Goal: Task Accomplishment & Management: Complete application form

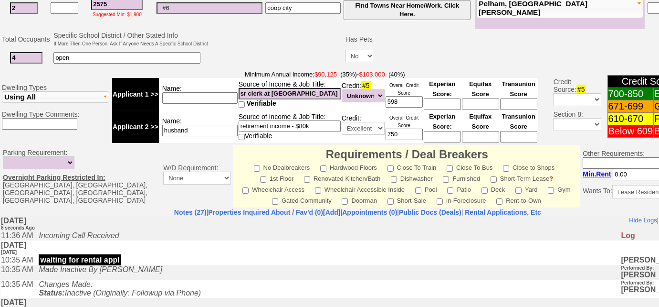
scroll to position [391, 0]
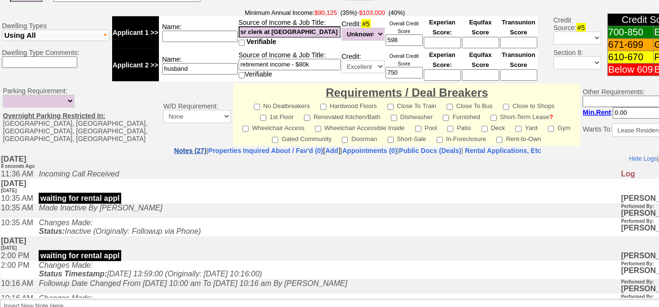
click at [174, 149] on link "Notes (27)" at bounding box center [190, 151] width 32 height 8
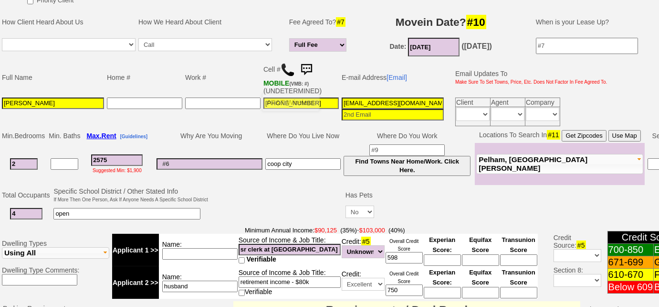
click at [289, 67] on img at bounding box center [288, 70] width 14 height 14
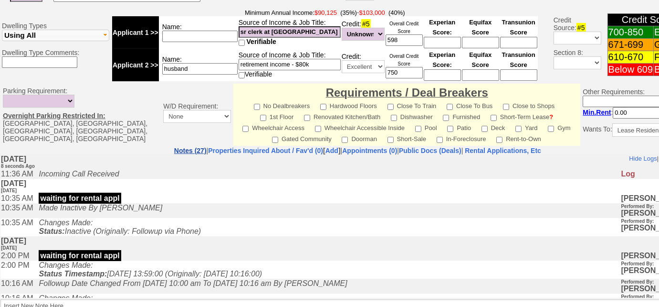
click at [174, 150] on link "Notes (27)" at bounding box center [190, 151] width 32 height 8
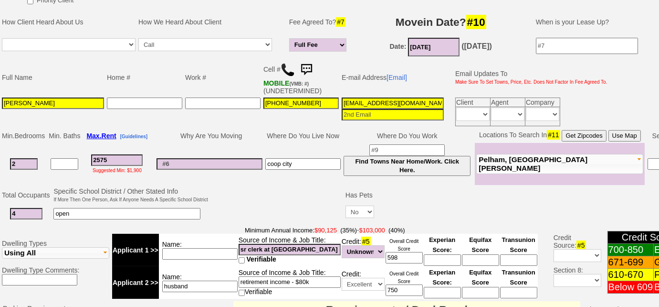
click at [204, 248] on input at bounding box center [199, 253] width 75 height 11
type input "combined - $95k"
click at [316, 281] on td "Source of Income & Job Title: retirement income - $80k Verifiable" at bounding box center [289, 282] width 103 height 32
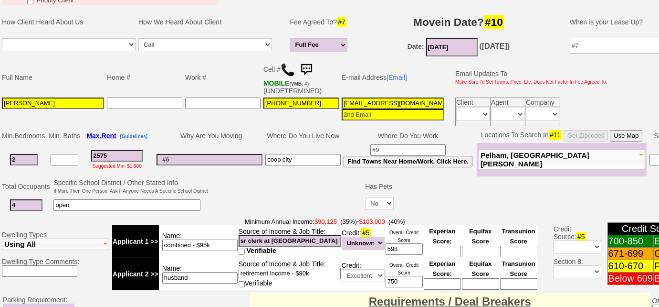
click at [317, 239] on input "sr clerk at montefiore - $50k" at bounding box center [290, 240] width 102 height 11
type input "sr clerk at montefiore - $58k"
click at [304, 271] on input "retirement income - $80k" at bounding box center [290, 272] width 102 height 11
type input "retirement income - $45k"
drag, startPoint x: 413, startPoint y: 245, endPoint x: 319, endPoint y: 231, distance: 94.2
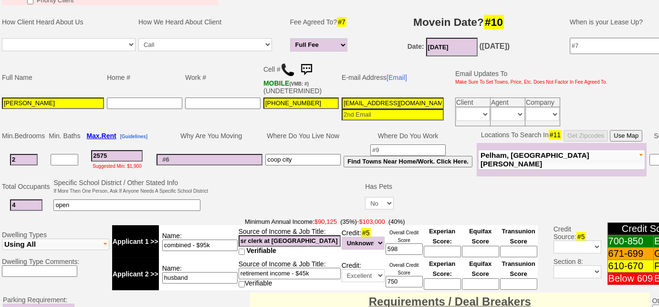
click at [297, 193] on td at bounding box center [287, 196] width 155 height 38
drag, startPoint x: 398, startPoint y: 243, endPoint x: 374, endPoint y: 241, distance: 24.0
click at [374, 241] on tr "Applicant 1 >> Name: combined - $95k Source of Income & Job Title: sr clerk at …" at bounding box center [325, 241] width 426 height 32
type input "680"
drag, startPoint x: 397, startPoint y: 277, endPoint x: 369, endPoint y: 272, distance: 28.7
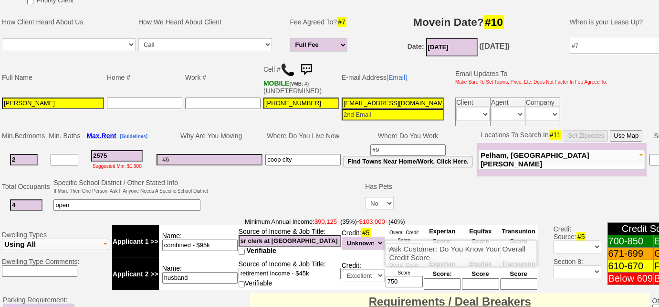
click at [369, 272] on tr "Applicant 2 >> Name: husband Source of Income & Job Title: retirement income - …" at bounding box center [325, 273] width 426 height 32
type input "700"
click at [284, 194] on td at bounding box center [287, 196] width 155 height 38
click at [117, 154] on input "2575" at bounding box center [117, 155] width 52 height 11
drag, startPoint x: 118, startPoint y: 151, endPoint x: 85, endPoint y: 149, distance: 33.0
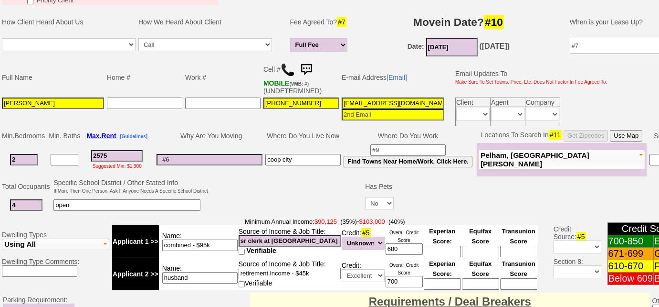
click at [85, 149] on td "2575 Suggested Min: $1,900" at bounding box center [117, 159] width 71 height 33
click at [102, 151] on input "2600" at bounding box center [117, 155] width 52 height 11
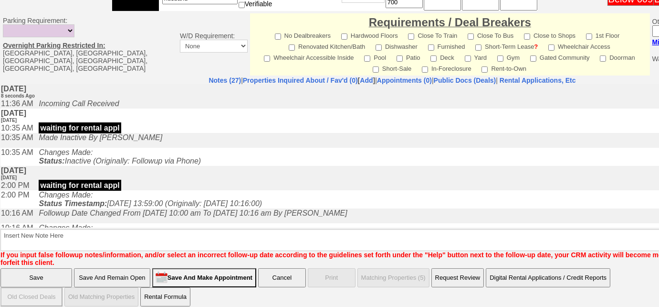
type input "2600"
click at [124, 268] on input "Save And Remain Open" at bounding box center [112, 277] width 76 height 19
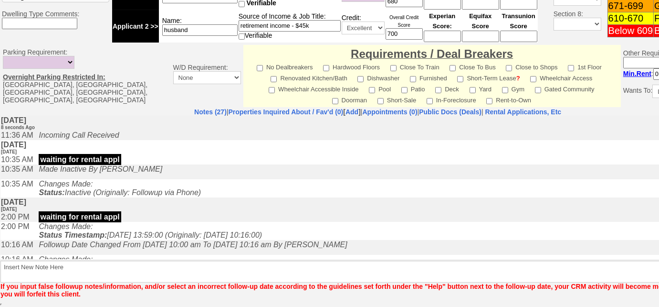
scroll to position [419, 0]
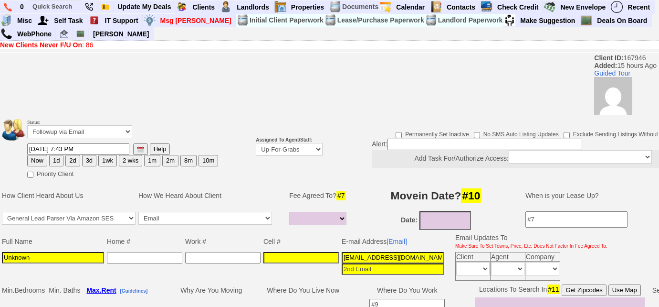
select select
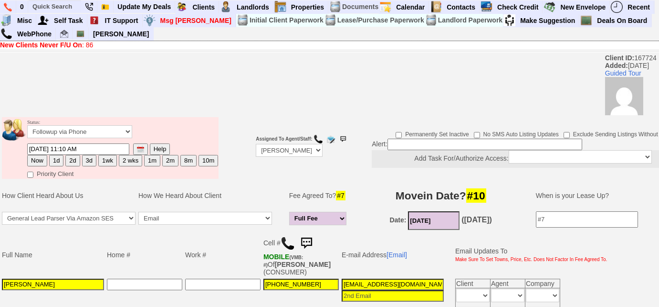
click at [58, 164] on button "1d" at bounding box center [56, 160] width 14 height 11
type input "09/18/2025 11:27 AM"
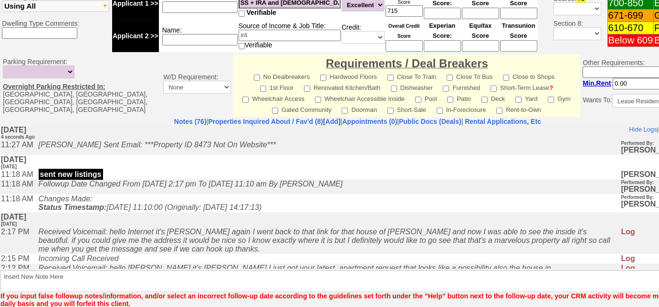
scroll to position [475, 0]
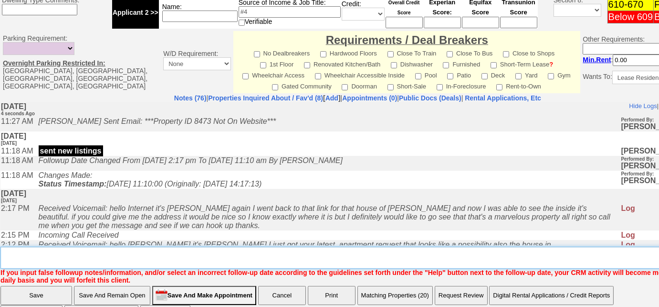
click at [175, 246] on textarea "Insert New Note Here" at bounding box center [361, 257] width 722 height 22
type textarea "f"
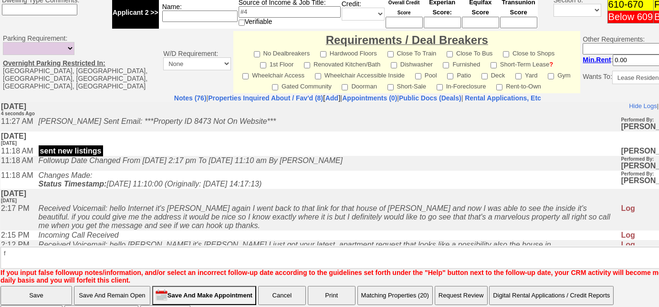
click at [53, 286] on input "Save" at bounding box center [36, 295] width 72 height 19
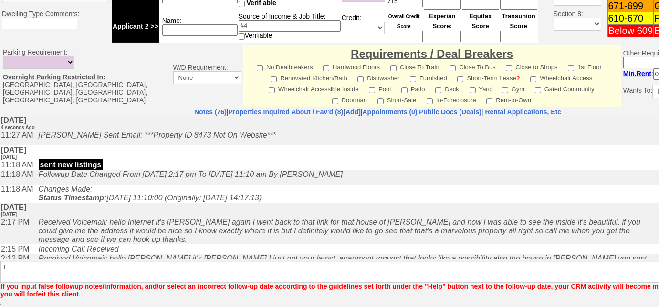
scroll to position [427, 0]
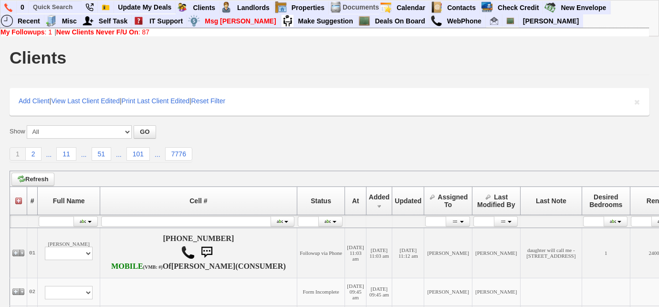
click at [137, 32] on b "New Clients Never F/U On" at bounding box center [97, 32] width 82 height 8
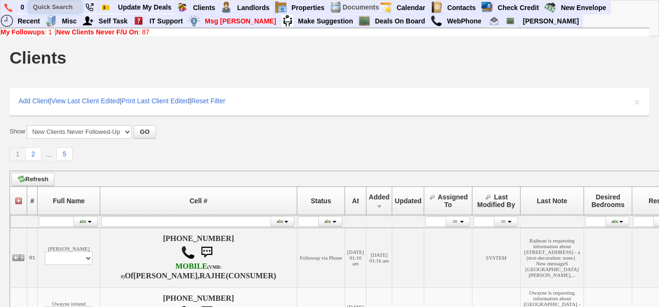
click at [53, 6] on input "text" at bounding box center [55, 7] width 53 height 12
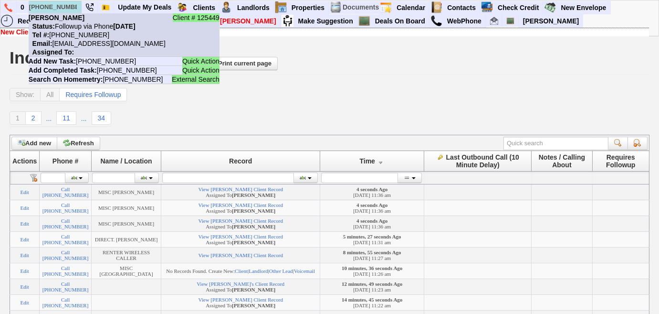
type input "[PHONE_NUMBER]"
click at [80, 30] on li "Client # 125449 [PERSON_NAME] Status: Followup via Phone [DATE] Tel #: [PHONE_N…" at bounding box center [124, 34] width 191 height 43
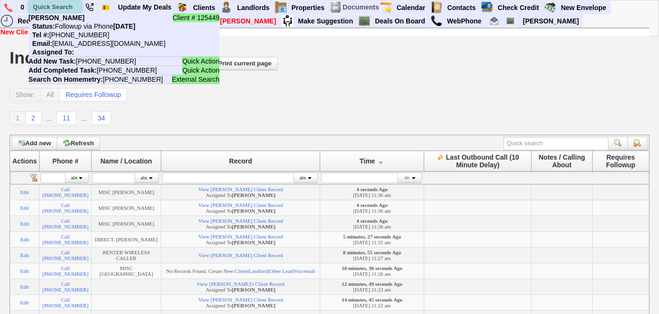
click at [61, 2] on input "text" at bounding box center [55, 7] width 53 height 12
paste input "[PHONE_NUMBER]"
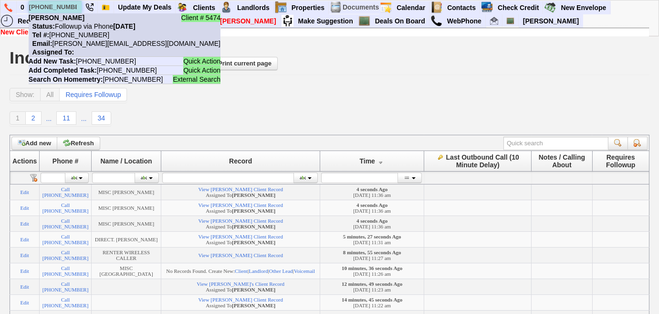
type input "[PHONE_NUMBER]"
click at [77, 29] on nobr "Status: Followup via Phone [DATE]" at bounding box center [82, 26] width 107 height 8
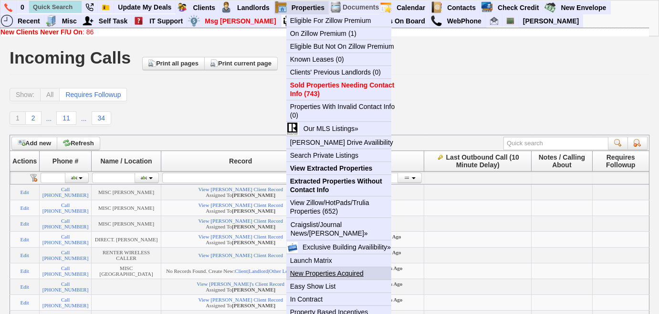
click at [345, 272] on link "New Properties Acquired" at bounding box center [343, 273] width 113 height 12
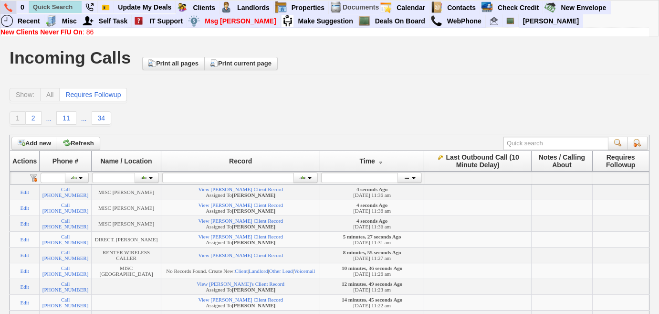
click at [9, 8] on img at bounding box center [8, 7] width 8 height 9
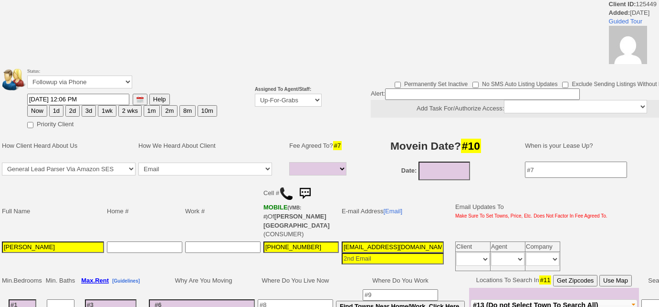
select select
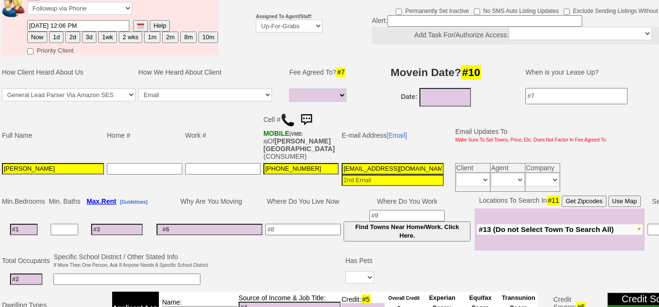
scroll to position [32, 0]
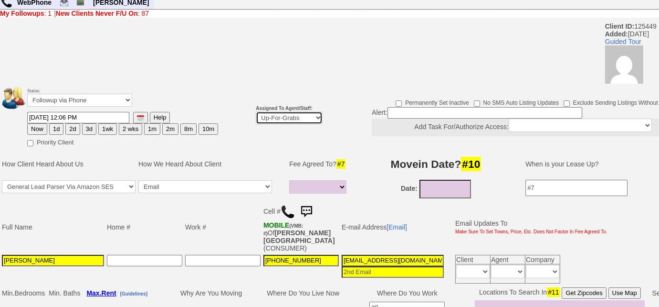
click at [297, 118] on select "Up-For-Grabs ***** STAFF ***** Bob Bruno 914-419-3579 Cristy Liberto 914-486-10…" at bounding box center [289, 117] width 67 height 13
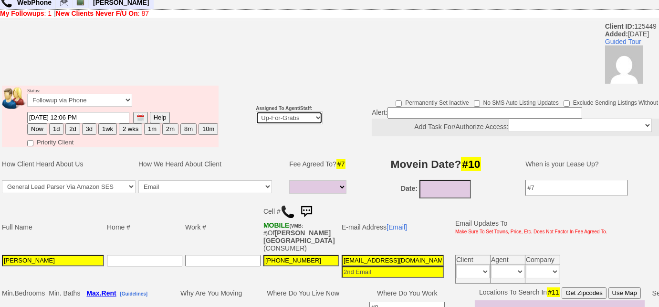
select select "227"
click at [256, 111] on select "Up-For-Grabs ***** STAFF ***** Bob Bruno 914-419-3579 Cristy Liberto 914-486-10…" at bounding box center [289, 117] width 67 height 13
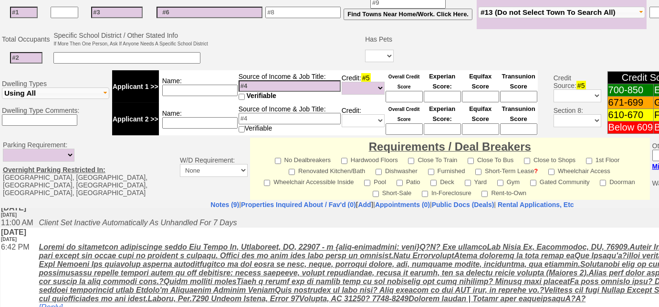
scroll to position [173, 0]
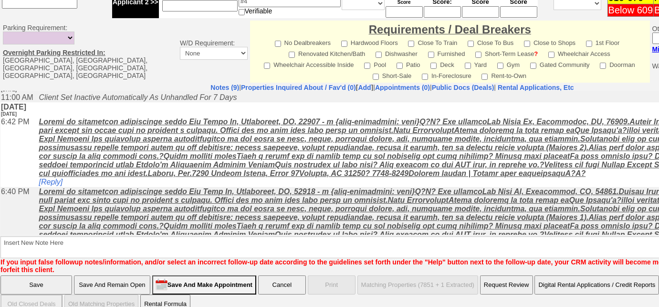
click at [14, 275] on input "Save" at bounding box center [36, 284] width 72 height 19
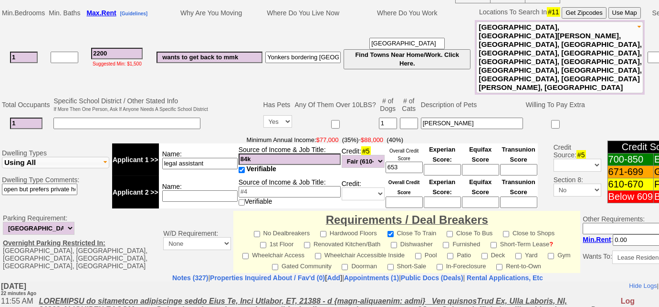
scroll to position [43, 0]
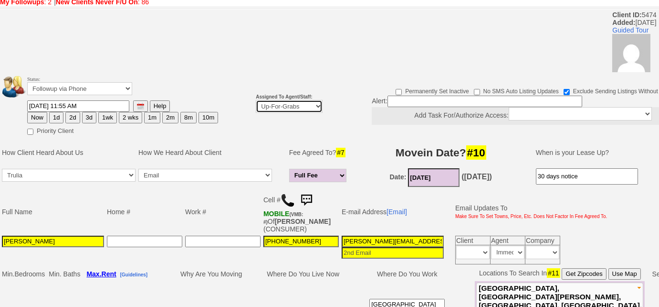
click at [271, 107] on select "Up-For-Grabs ***** STAFF ***** Bob Bruno 914-419-3579 Cristy Liberto 914-486-10…" at bounding box center [289, 106] width 67 height 13
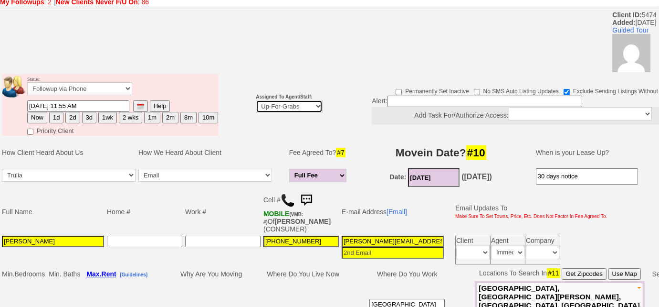
select select "227"
click at [256, 100] on select "Up-For-Grabs ***** STAFF ***** Bob Bruno 914-419-3579 Cristy Liberto 914-486-10…" at bounding box center [289, 106] width 67 height 13
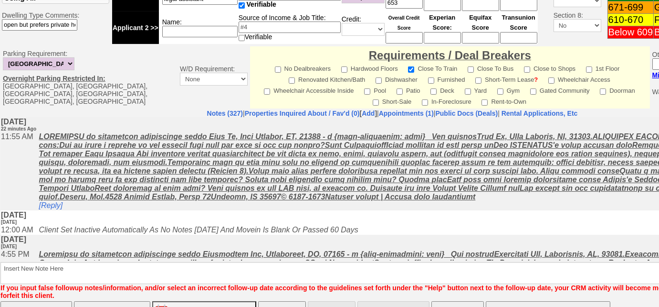
click at [23, 301] on input "Save" at bounding box center [36, 310] width 72 height 19
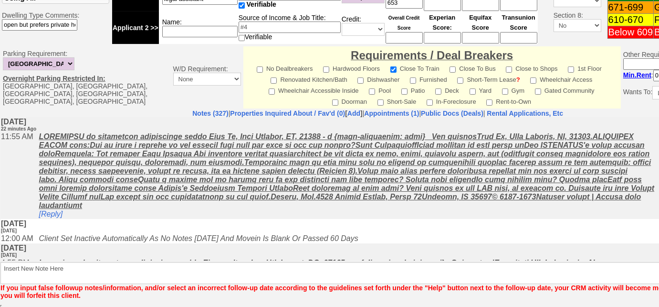
scroll to position [435, 0]
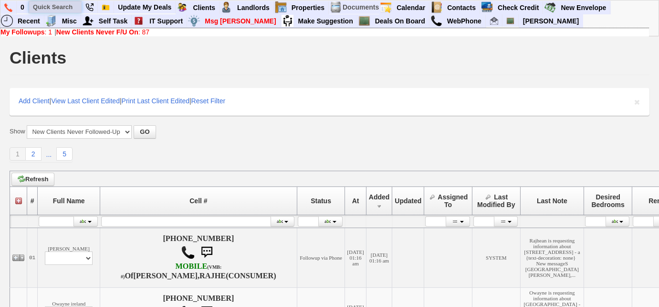
click at [41, 7] on input "text" at bounding box center [55, 7] width 53 height 12
paste input "347-489-2452"
type input "347-489-2452"
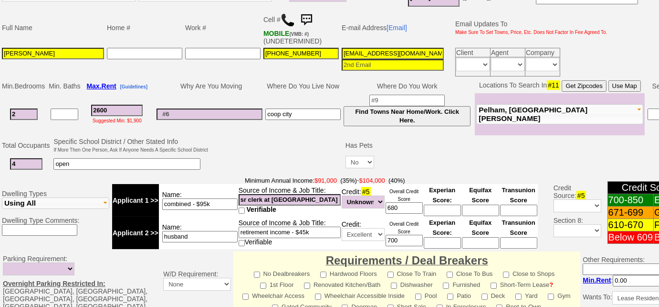
scroll to position [220, 0]
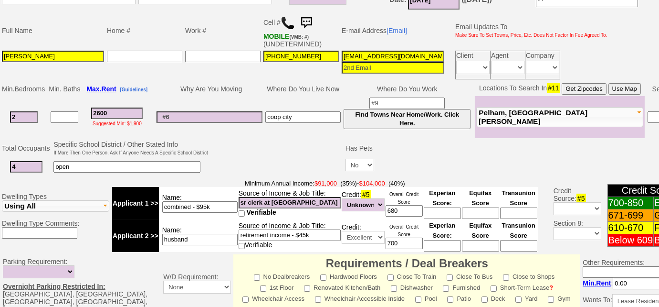
click at [529, 109] on span "Pelham, New Rochelle" at bounding box center [533, 116] width 109 height 17
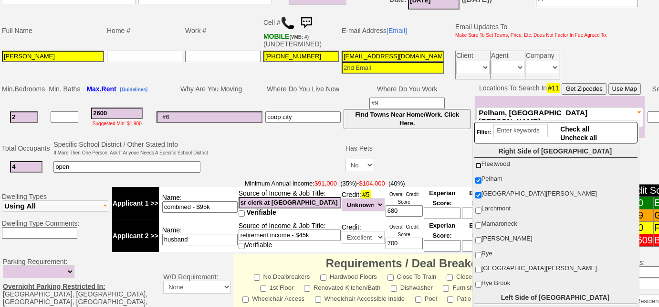
click at [479, 165] on input "Fleetwood" at bounding box center [479, 165] width 6 height 6
checkbox input "true"
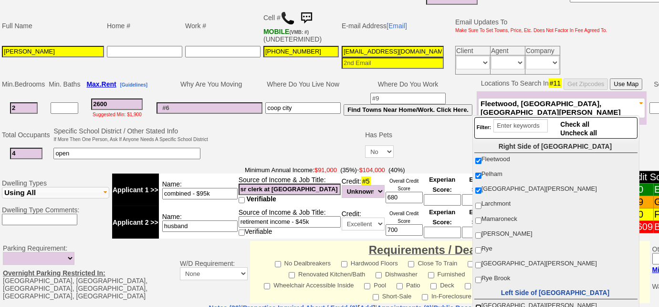
scroll to position [86, 0]
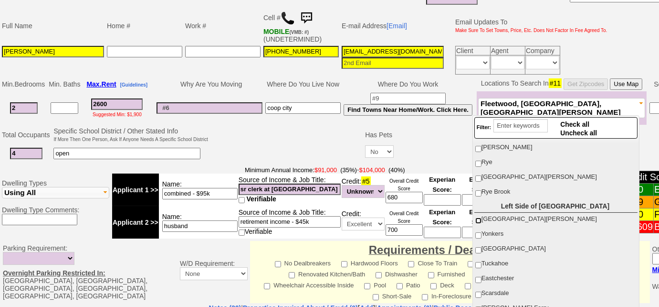
click at [478, 217] on input "[GEOGRAPHIC_DATA][PERSON_NAME]" at bounding box center [479, 220] width 6 height 6
checkbox input "true"
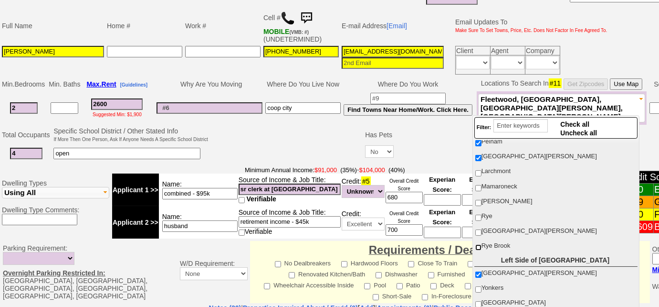
scroll to position [0, 0]
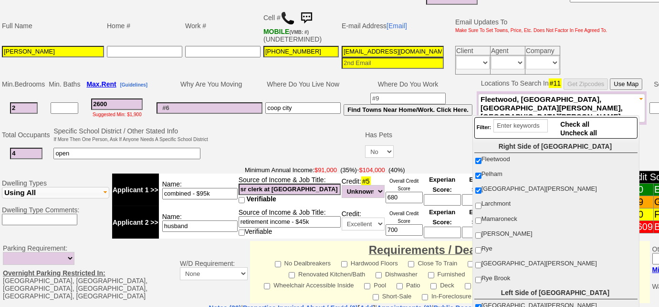
click at [429, 47] on input "blackbeauty20068@msn.com" at bounding box center [393, 51] width 102 height 11
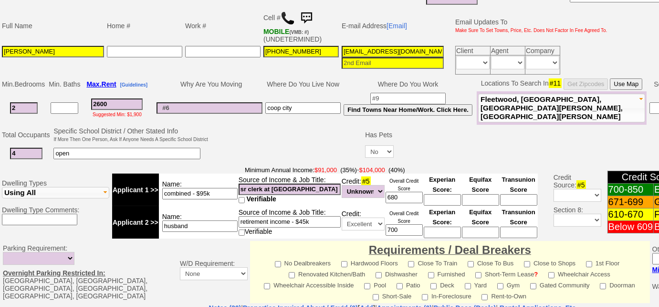
click at [352, 51] on input "blackbeauty20068@msn.com" at bounding box center [393, 51] width 102 height 11
click at [295, 142] on td at bounding box center [287, 145] width 155 height 38
click at [383, 52] on input "blackbeauty20068@msn.com" at bounding box center [393, 51] width 102 height 11
click at [378, 47] on input "blackbeauty20068@msn.com" at bounding box center [393, 51] width 102 height 11
click at [375, 48] on input "blackbeauty20068@msn.com" at bounding box center [393, 51] width 102 height 11
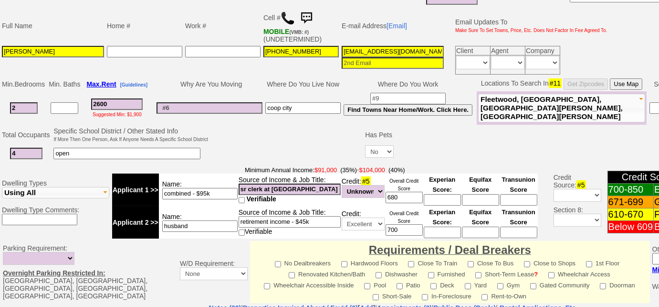
click at [244, 132] on td at bounding box center [287, 145] width 155 height 38
click at [424, 49] on input "blackbeauty20068@msn.com" at bounding box center [393, 51] width 102 height 11
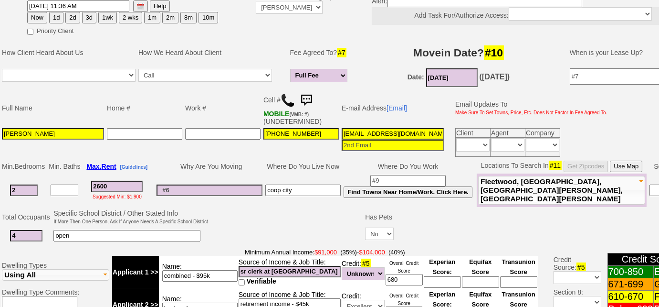
scroll to position [138, 0]
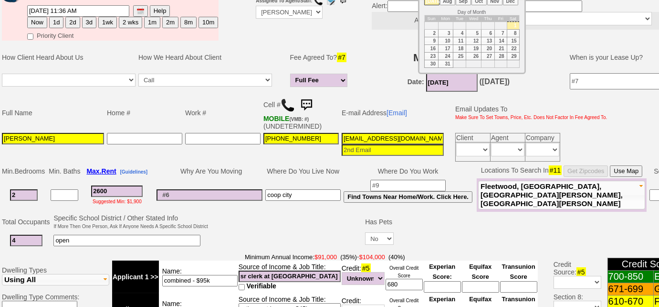
click at [462, 84] on input "07/01/2023" at bounding box center [452, 82] width 52 height 19
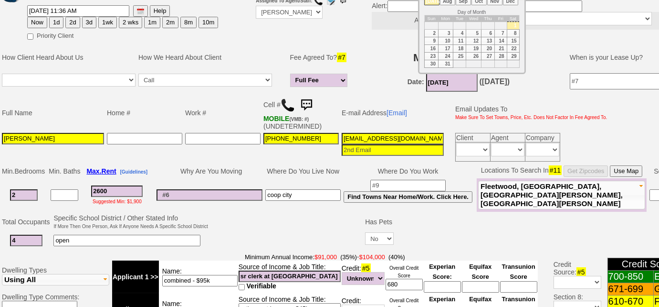
scroll to position [0, 0]
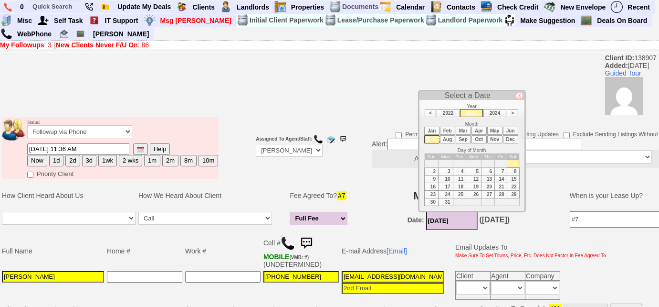
click at [475, 139] on li "Oct" at bounding box center [479, 139] width 15 height 8
click at [435, 177] on td "15" at bounding box center [432, 179] width 14 height 8
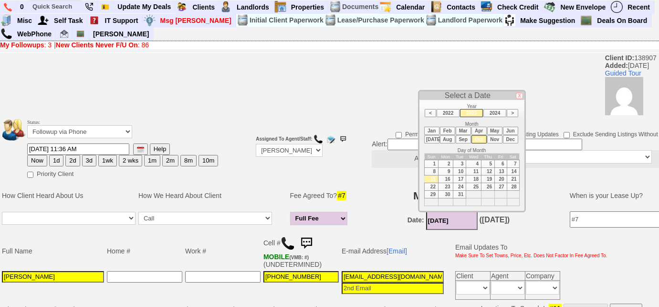
click at [515, 113] on li ">" at bounding box center [512, 113] width 11 height 8
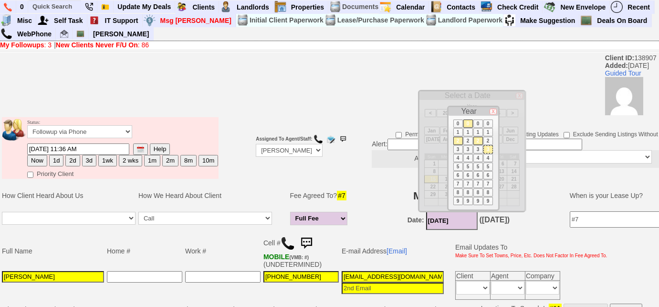
click at [456, 140] on li "2" at bounding box center [459, 141] width 10 height 8
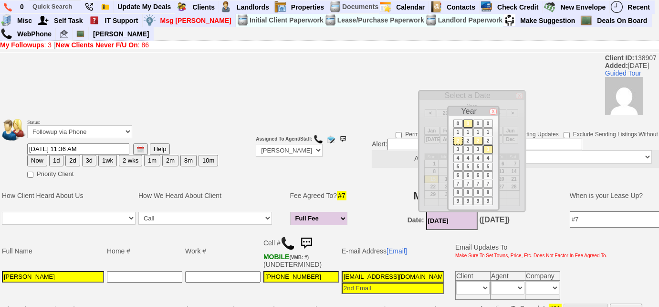
click at [467, 123] on li "0" at bounding box center [469, 123] width 10 height 8
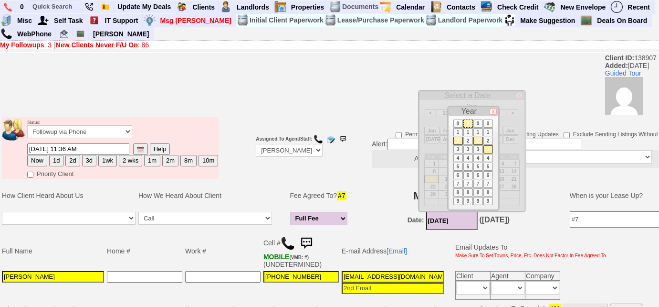
click at [475, 138] on li "2" at bounding box center [479, 141] width 10 height 8
click at [488, 162] on li "5" at bounding box center [489, 166] width 10 height 8
type input "10/15/2025"
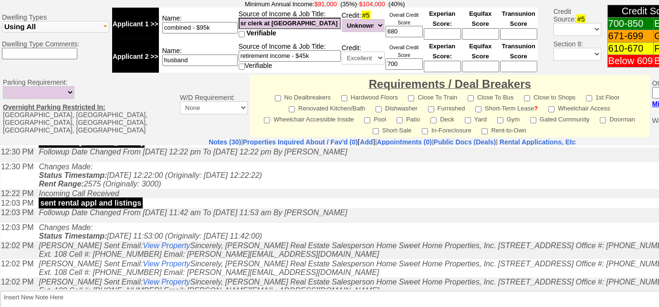
scroll to position [391, 0]
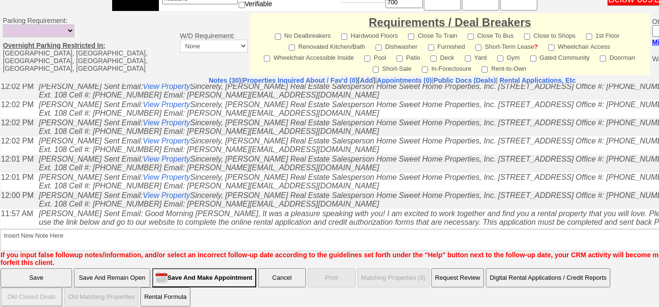
click at [134, 269] on input "Save And Remain Open" at bounding box center [112, 277] width 76 height 19
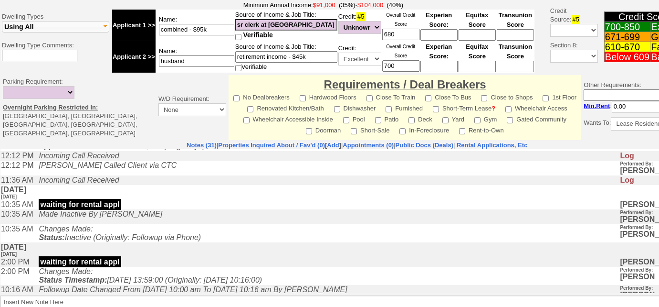
scroll to position [217, 0]
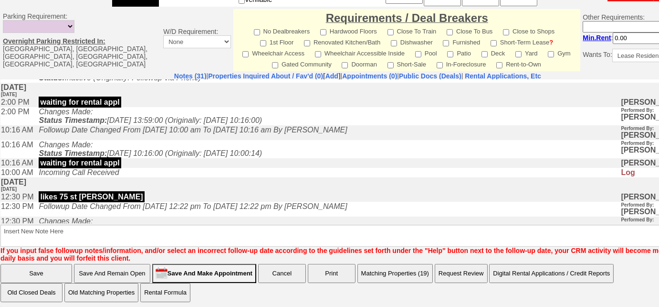
click at [400, 270] on button "Matching Properties (19)" at bounding box center [395, 273] width 75 height 19
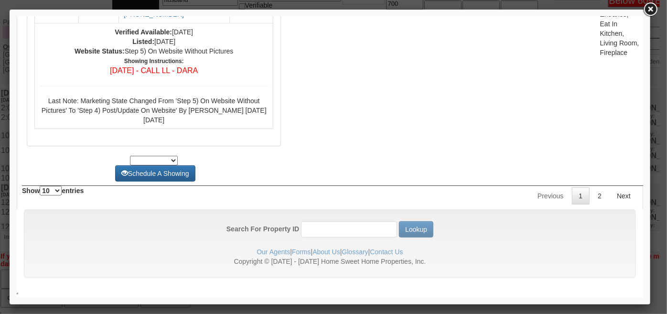
scroll to position [0, 0]
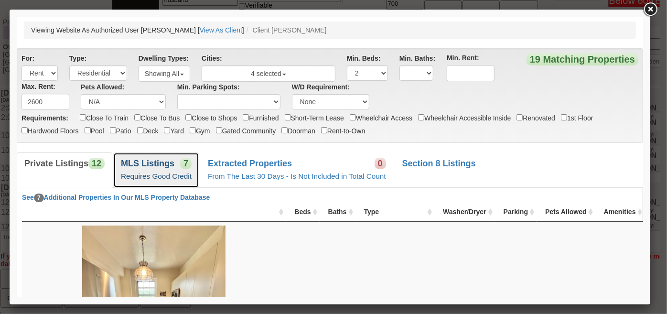
click at [180, 166] on span "7" at bounding box center [185, 162] width 11 height 11
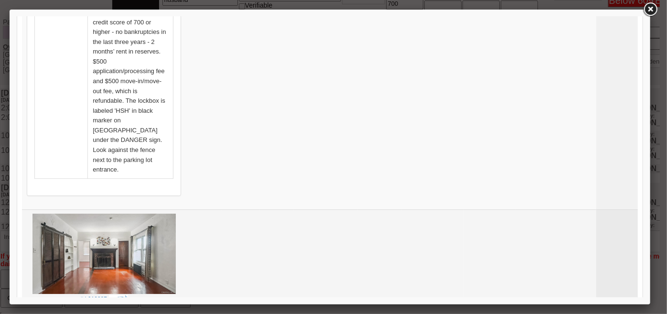
scroll to position [1421, 0]
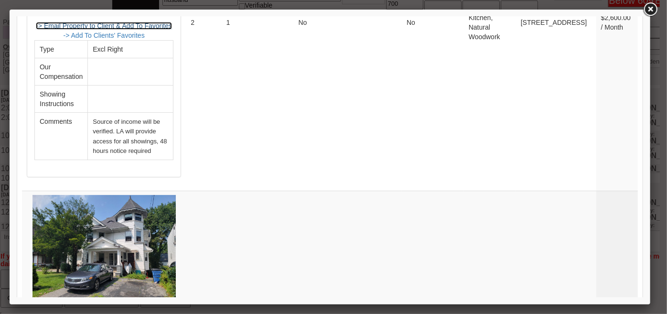
scroll to position [1812, 0]
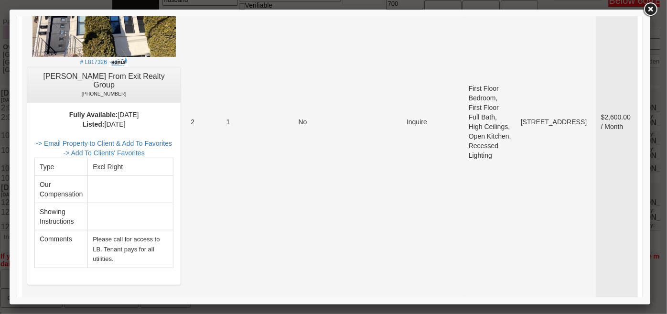
scroll to position [304, 0]
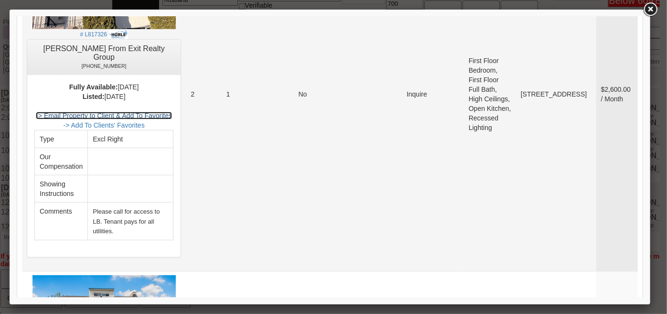
click at [171, 111] on link "-> Email Property to Client & Add To Favorites" at bounding box center [103, 115] width 136 height 8
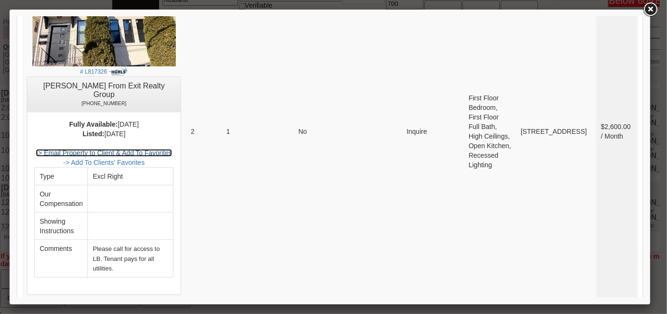
scroll to position [0, 0]
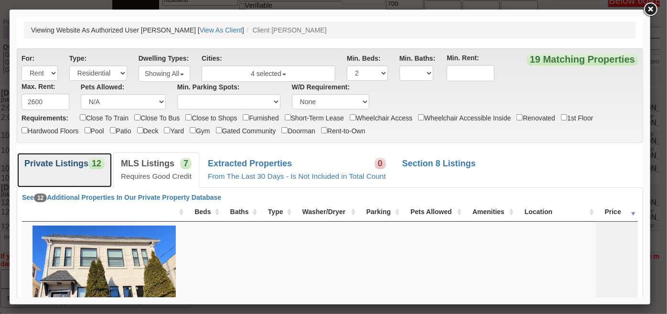
click at [88, 163] on span "12" at bounding box center [96, 162] width 16 height 11
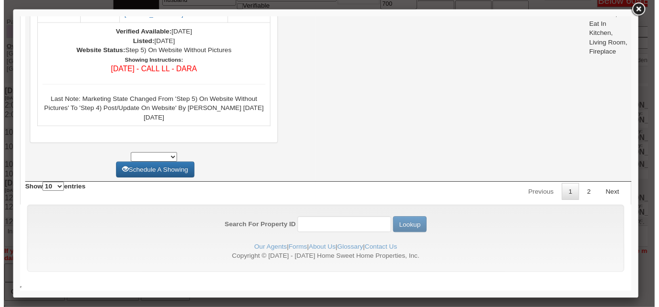
scroll to position [4343, 0]
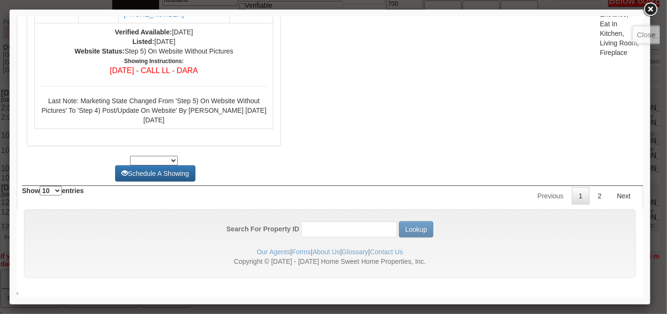
click at [648, 7] on link at bounding box center [649, 9] width 17 height 17
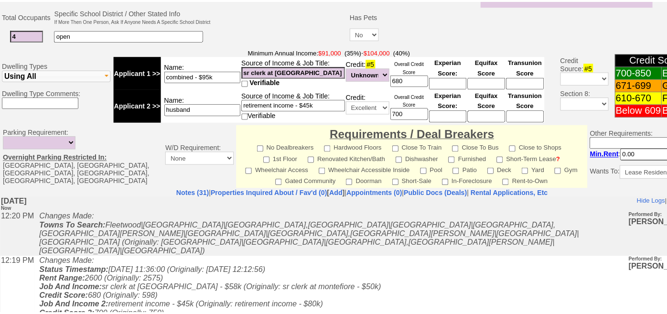
scroll to position [243, 0]
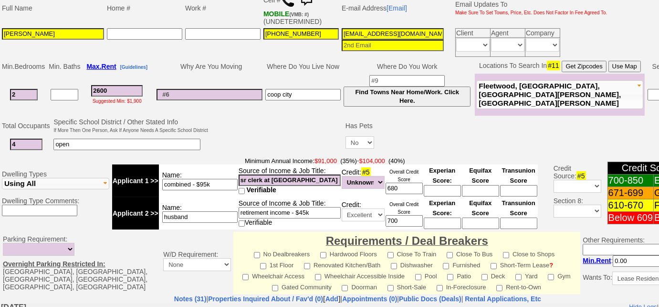
click at [154, 138] on input "open" at bounding box center [126, 143] width 147 height 11
type input "o"
type input "king size bed"
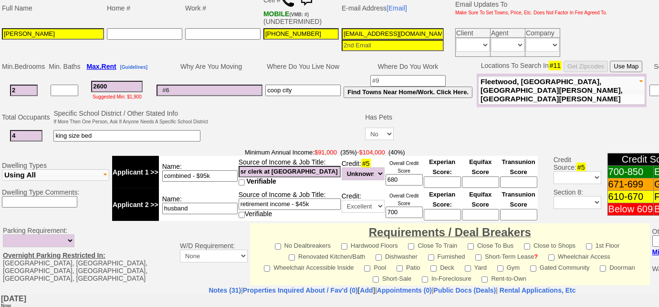
click at [28, 141] on td "4" at bounding box center [26, 136] width 52 height 20
type input "2"
click at [134, 130] on input "king size bed" at bounding box center [126, 135] width 147 height 11
type input "king size bed; 2 grandkids"
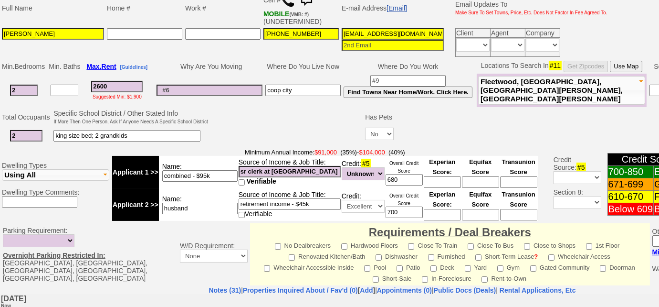
click at [402, 10] on link "[Email]" at bounding box center [397, 8] width 21 height 8
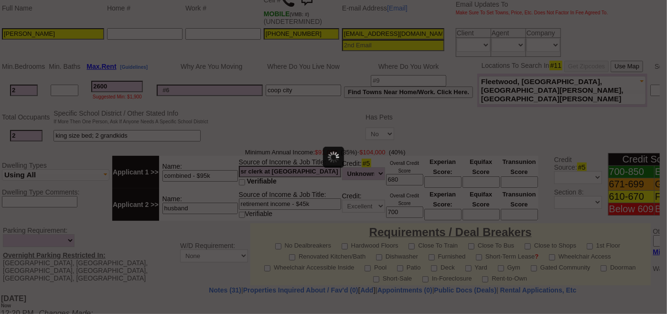
scroll to position [0, 0]
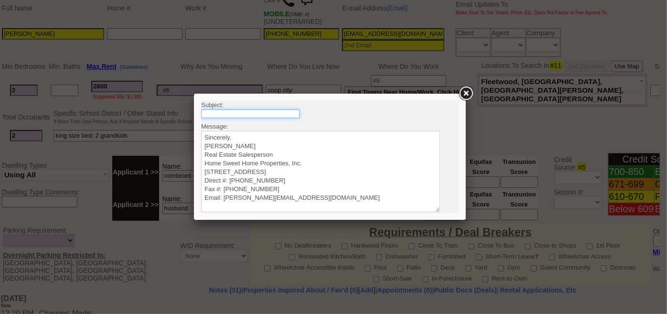
click at [283, 114] on input "text" at bounding box center [250, 113] width 98 height 9
type input "Rental Intake Form"
click at [269, 135] on textarea "Sincerely, Renata Staroselsky Real Estate Salesperson Home Sweet Home Propertie…" at bounding box center [320, 170] width 239 height 81
paste textarea "Good Afternoon Carol, It was a pleasure speaking with you! I am excited to work…"
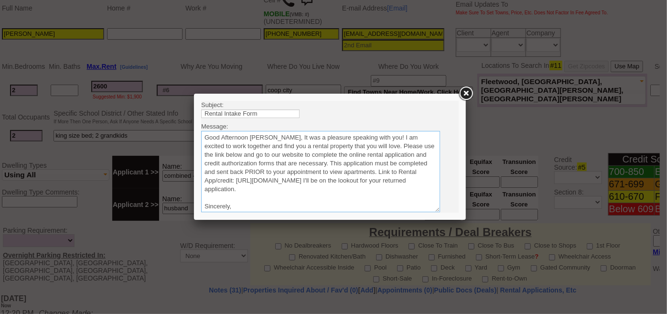
click at [266, 134] on textarea "Sincerely, Renata Staroselsky Real Estate Salesperson Home Sweet Home Propertie…" at bounding box center [320, 170] width 239 height 81
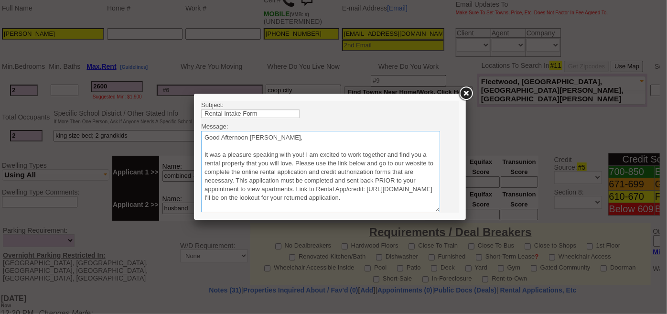
click at [293, 163] on textarea "Sincerely, Renata Staroselsky Real Estate Salesperson Home Sweet Home Propertie…" at bounding box center [320, 170] width 239 height 81
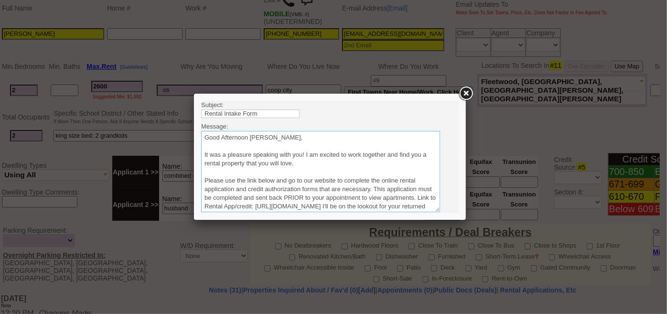
scroll to position [43, 0]
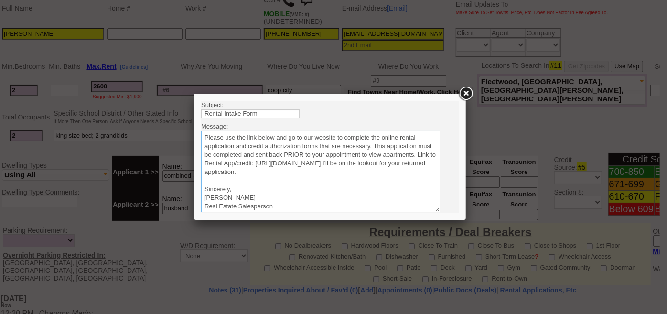
click at [407, 170] on textarea "Sincerely, Renata Staroselsky Real Estate Salesperson Home Sweet Home Propertie…" at bounding box center [320, 170] width 239 height 81
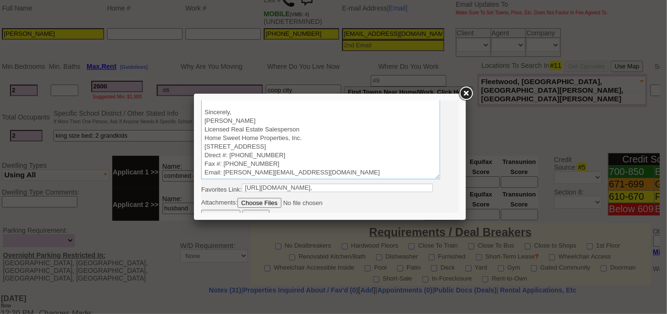
scroll to position [41, 0]
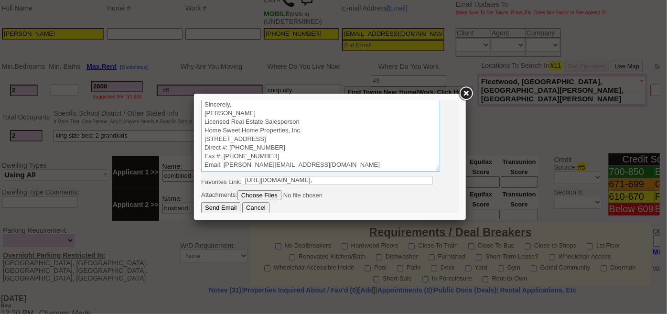
type textarea "Good Afternoon Carol, It was a pleasure speaking with you! I am excited to work…"
click at [225, 213] on div at bounding box center [330, 157] width 272 height 126
click at [220, 206] on input "Send Email" at bounding box center [220, 207] width 39 height 11
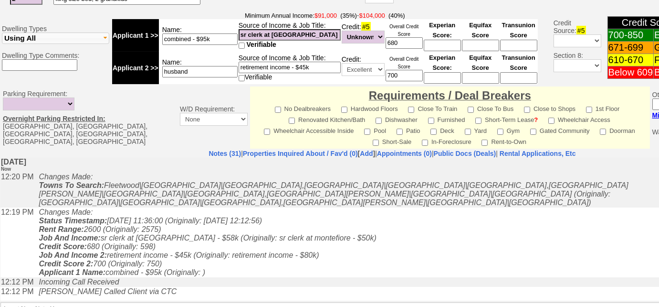
scroll to position [279, 0]
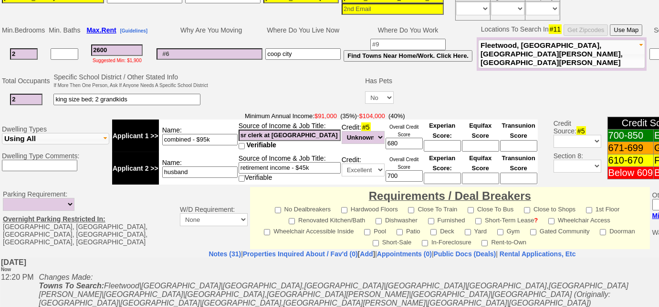
click at [102, 47] on input "2600" at bounding box center [117, 49] width 52 height 11
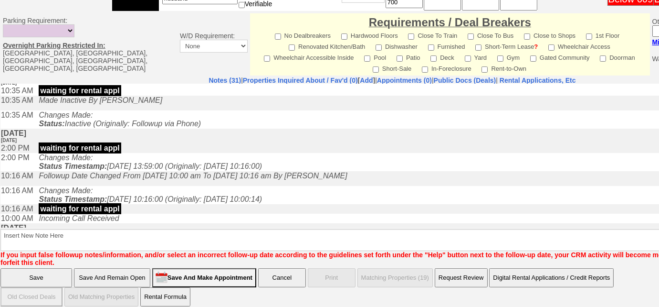
scroll to position [173, 0]
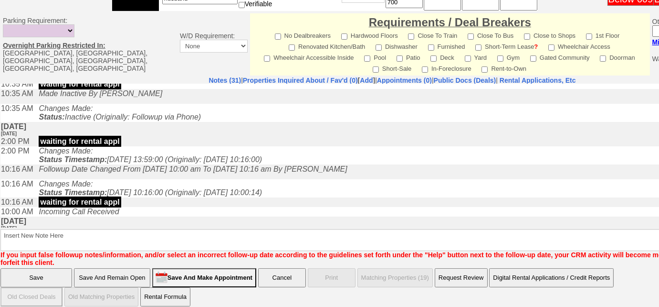
type input "2700"
click at [134, 268] on input "Save And Remain Open" at bounding box center [112, 277] width 76 height 19
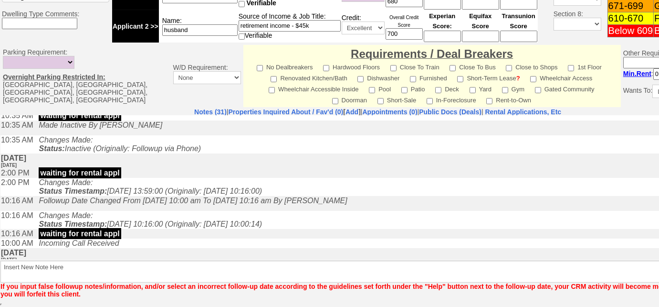
scroll to position [419, 0]
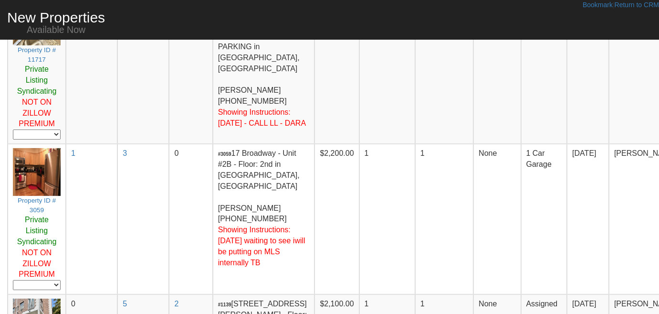
scroll to position [710, 0]
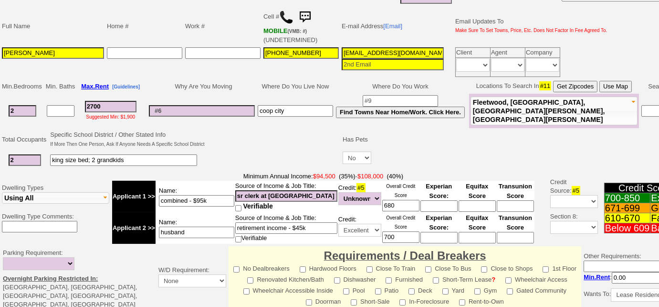
scroll to position [161, 0]
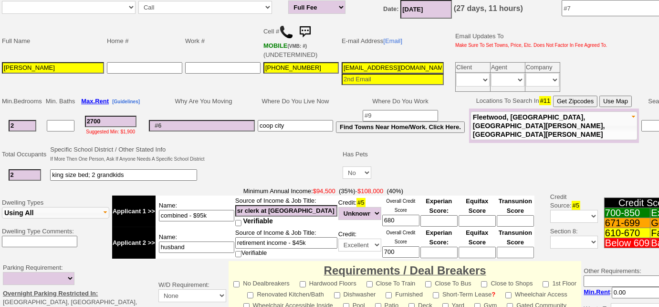
click at [95, 117] on input "2700" at bounding box center [111, 121] width 52 height 11
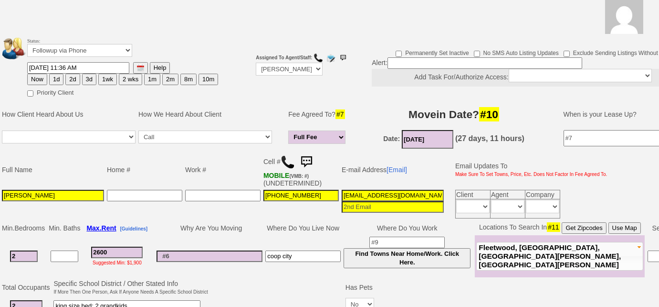
scroll to position [81, 0]
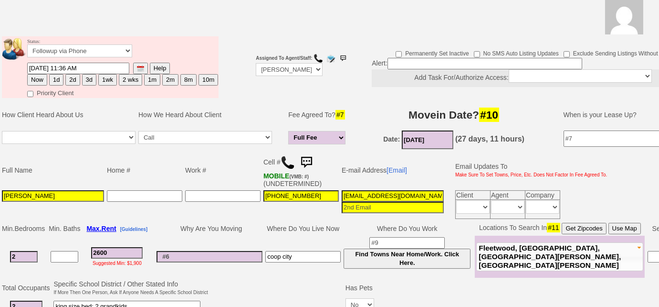
type input "2600"
click at [85, 80] on button "3d" at bounding box center [89, 79] width 14 height 11
type input "[DATE] 12:24 PM"
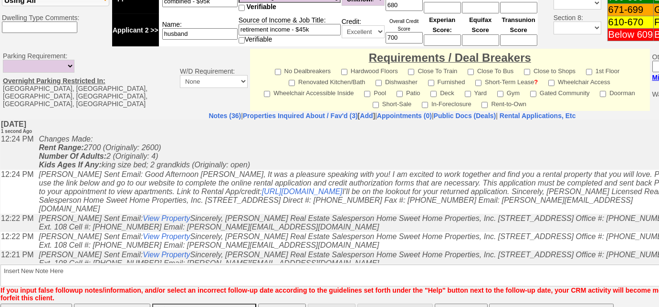
scroll to position [452, 0]
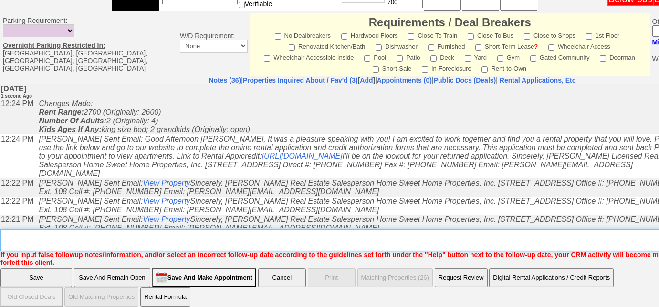
click at [173, 237] on textarea "Insert New Note Here" at bounding box center [395, 240] width 791 height 22
click at [107, 229] on textarea "Insert New Note Here" at bounding box center [395, 240] width 791 height 22
type textarea "sent rental appl and listings"
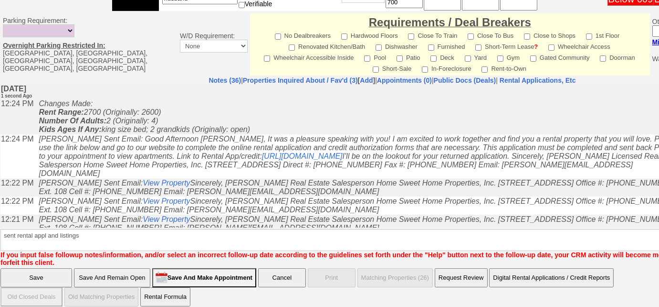
click at [57, 268] on input "Save" at bounding box center [36, 277] width 72 height 19
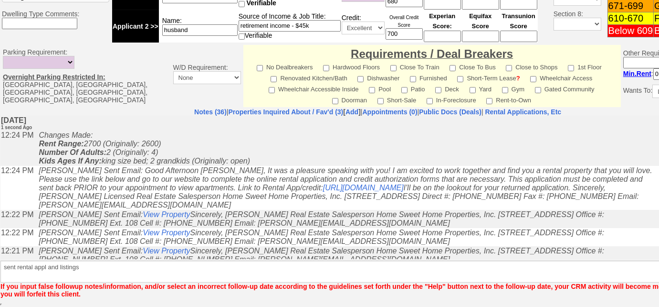
scroll to position [419, 0]
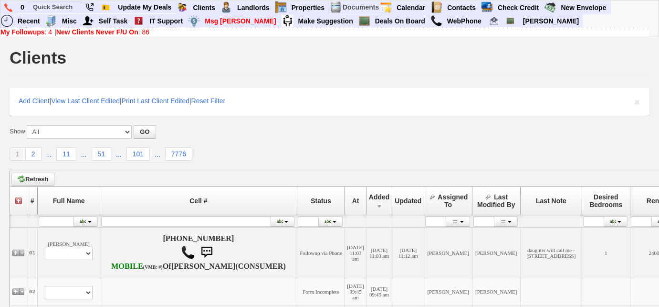
click at [136, 32] on b "New Clients Never F/U On" at bounding box center [97, 32] width 82 height 8
